Goal: Book appointment/travel/reservation

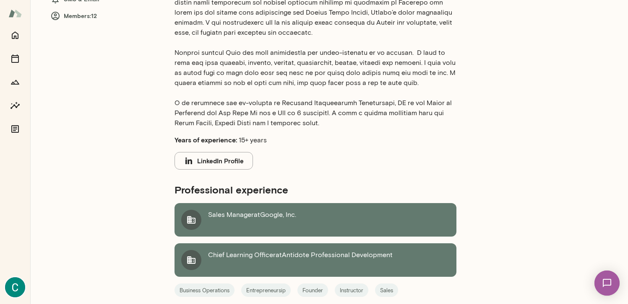
scroll to position [241, 0]
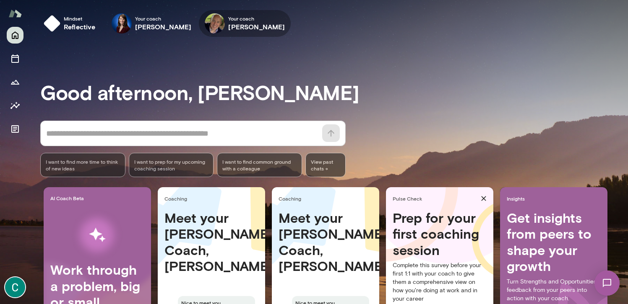
click at [244, 28] on h6 "[PERSON_NAME]" at bounding box center [256, 27] width 57 height 10
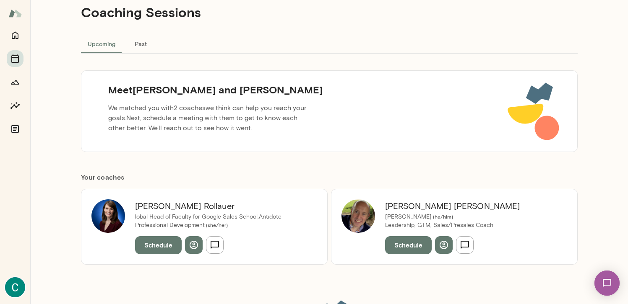
scroll to position [24, 0]
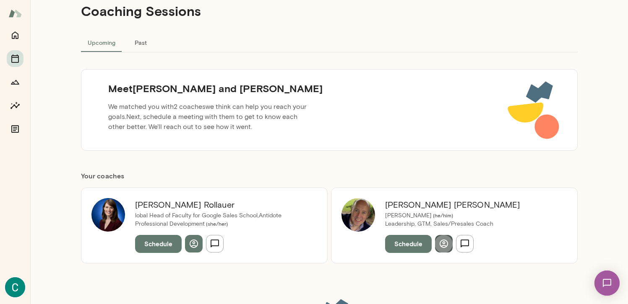
click at [440, 242] on icon "button" at bounding box center [443, 244] width 10 height 10
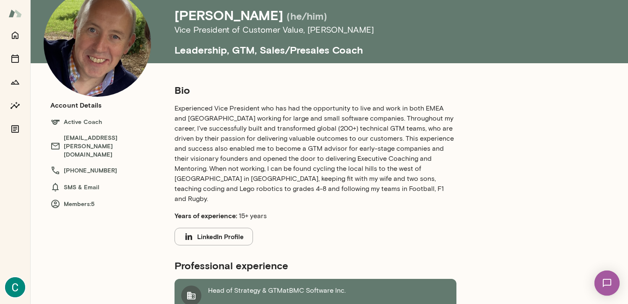
scroll to position [50, 0]
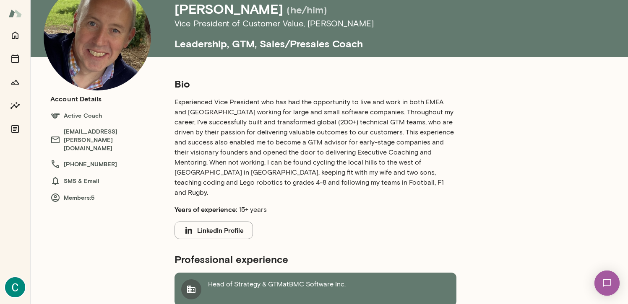
click at [236, 222] on button "LinkedIn Profile" at bounding box center [213, 231] width 78 height 18
click at [16, 32] on icon "Home" at bounding box center [15, 35] width 10 height 10
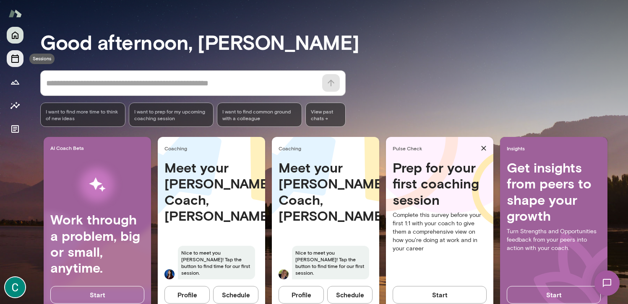
click at [12, 56] on icon "Sessions" at bounding box center [15, 59] width 10 height 10
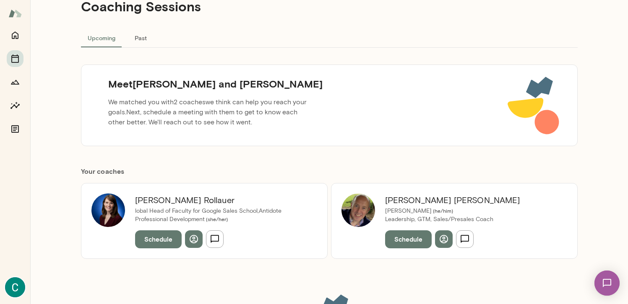
scroll to position [37, 0]
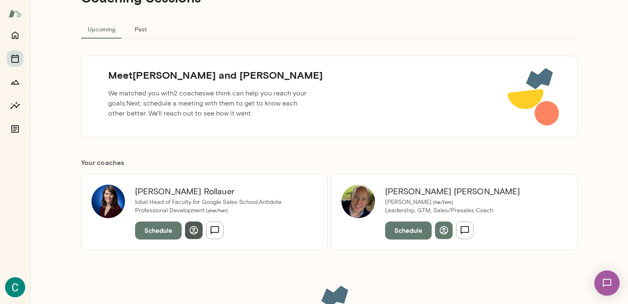
click at [192, 232] on icon "button" at bounding box center [193, 230] width 8 height 8
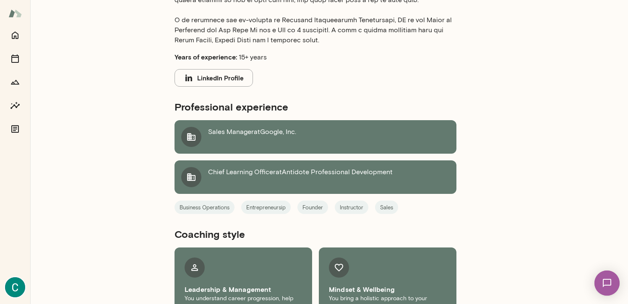
scroll to position [341, 0]
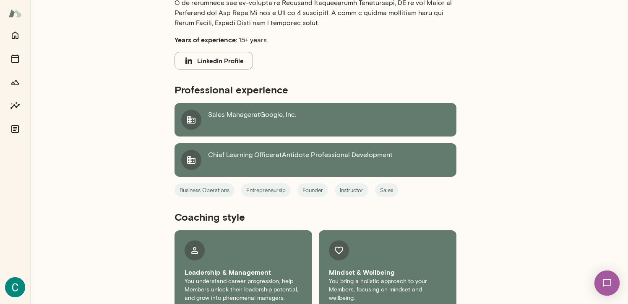
click at [218, 57] on button "LinkedIn Profile" at bounding box center [213, 61] width 78 height 18
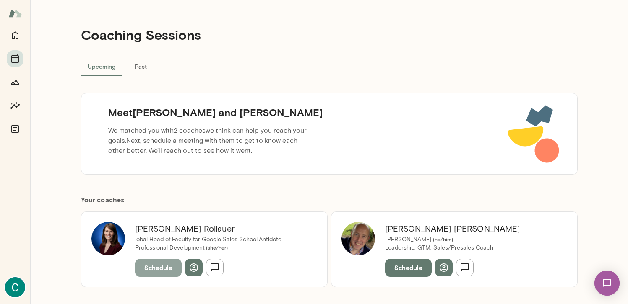
click at [167, 268] on button "Schedule" at bounding box center [158, 268] width 47 height 18
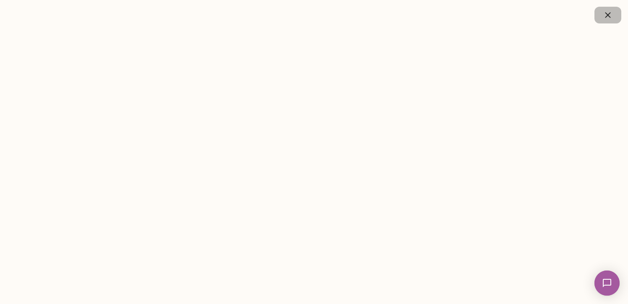
click at [608, 11] on icon "button" at bounding box center [607, 15] width 10 height 10
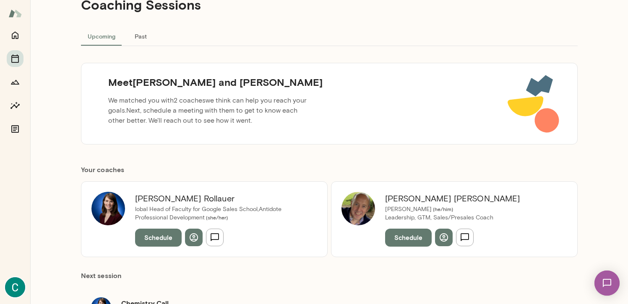
scroll to position [32, 0]
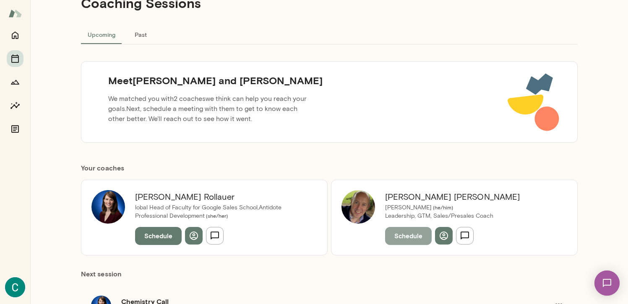
click at [410, 236] on button "Schedule" at bounding box center [408, 236] width 47 height 18
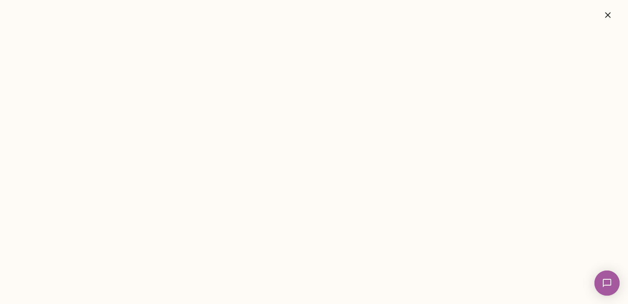
click at [607, 12] on icon "button" at bounding box center [607, 15] width 10 height 10
